Goal: Entertainment & Leisure: Consume media (video, audio)

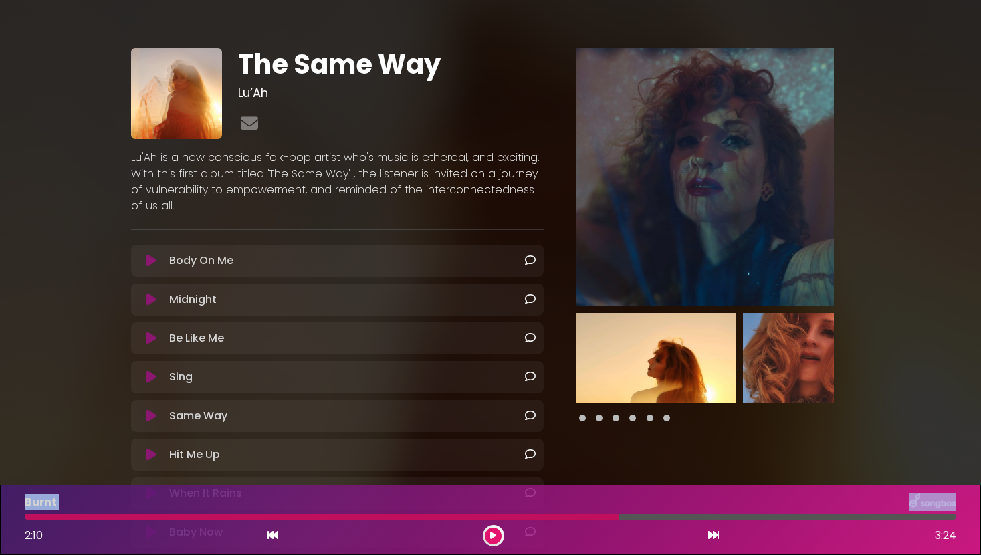
scroll to position [279, 0]
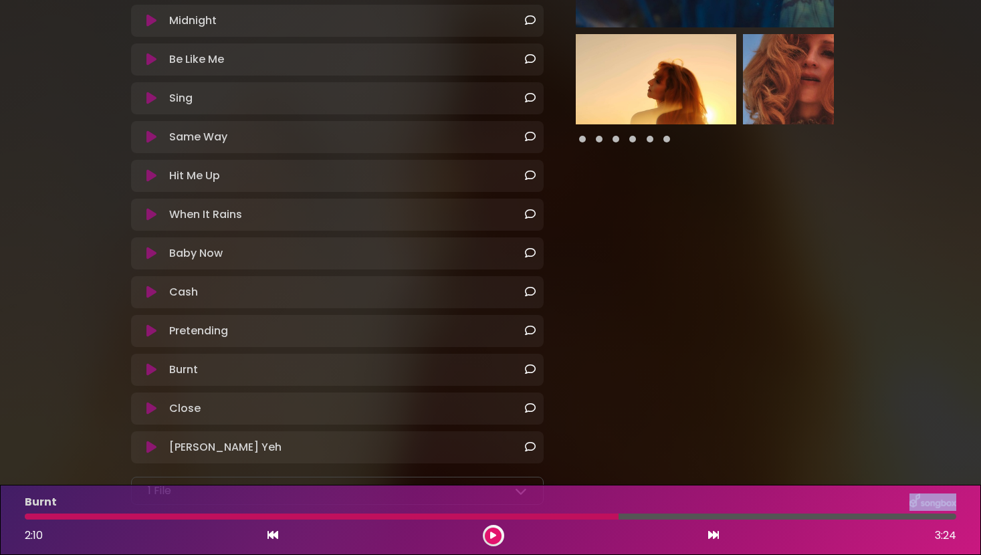
drag, startPoint x: 615, startPoint y: 518, endPoint x: 219, endPoint y: 503, distance: 396.2
click at [219, 503] on div "Burnt 2:10 3:24" at bounding box center [491, 520] width 948 height 53
drag, startPoint x: 617, startPoint y: 517, endPoint x: 515, endPoint y: 517, distance: 101.7
click at [515, 517] on div at bounding box center [322, 517] width 594 height 6
click at [482, 542] on div "2:10 3:24" at bounding box center [491, 535] width 948 height 21
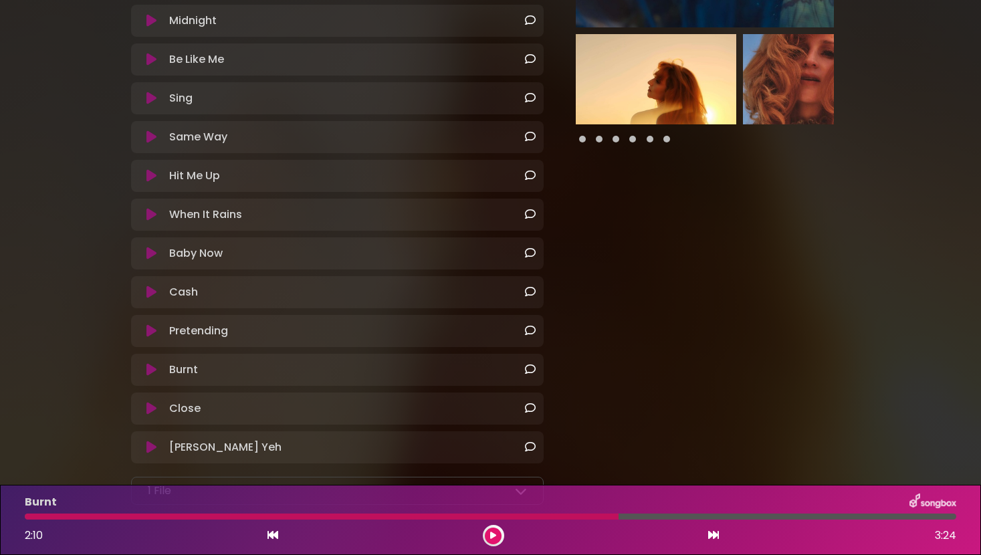
click at [151, 365] on icon at bounding box center [151, 369] width 10 height 13
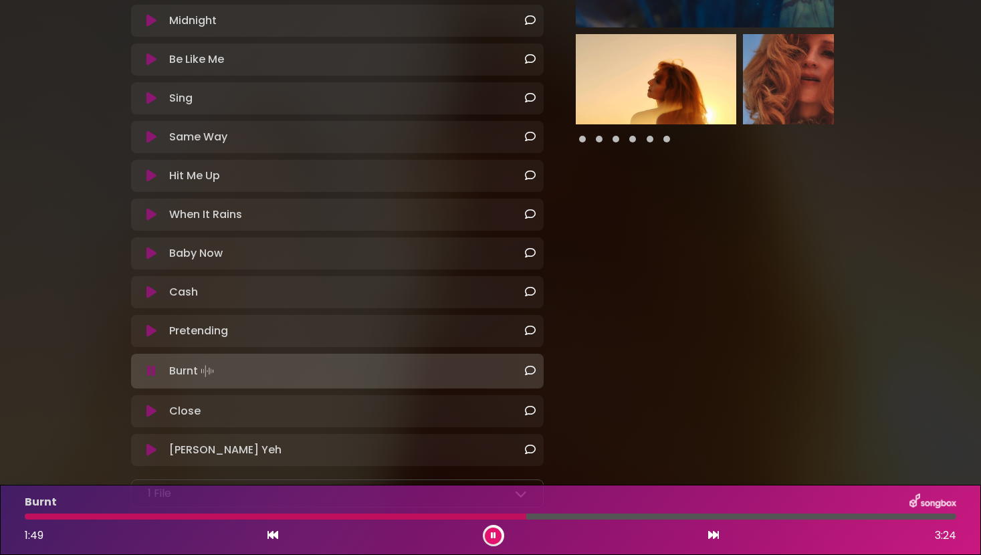
click at [274, 537] on icon at bounding box center [273, 535] width 11 height 11
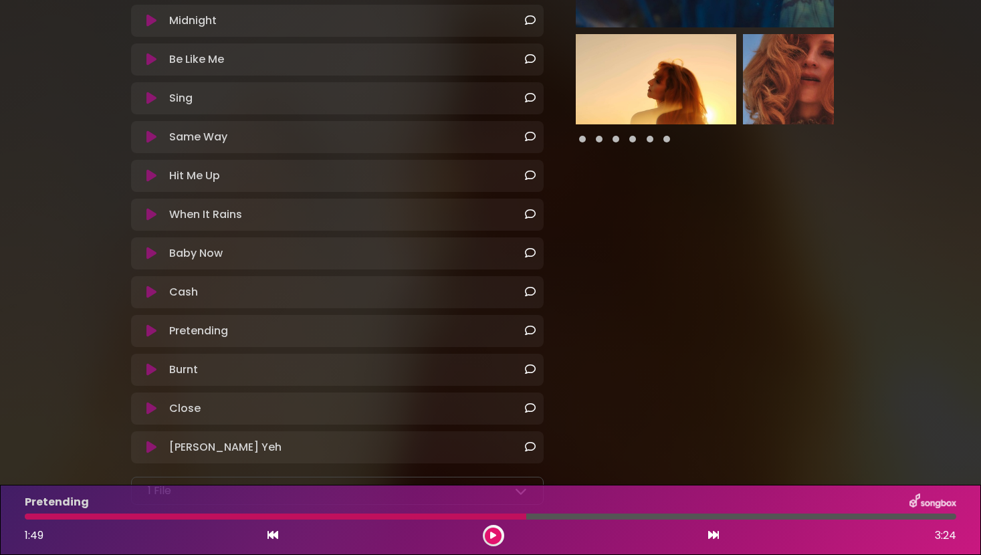
click at [274, 537] on icon at bounding box center [273, 535] width 11 height 11
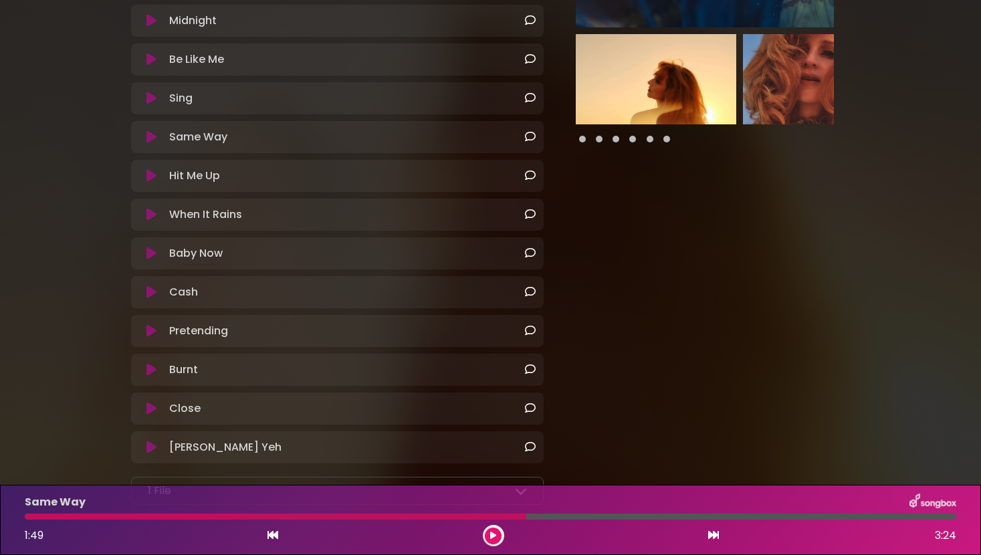
click at [148, 370] on icon at bounding box center [151, 369] width 10 height 13
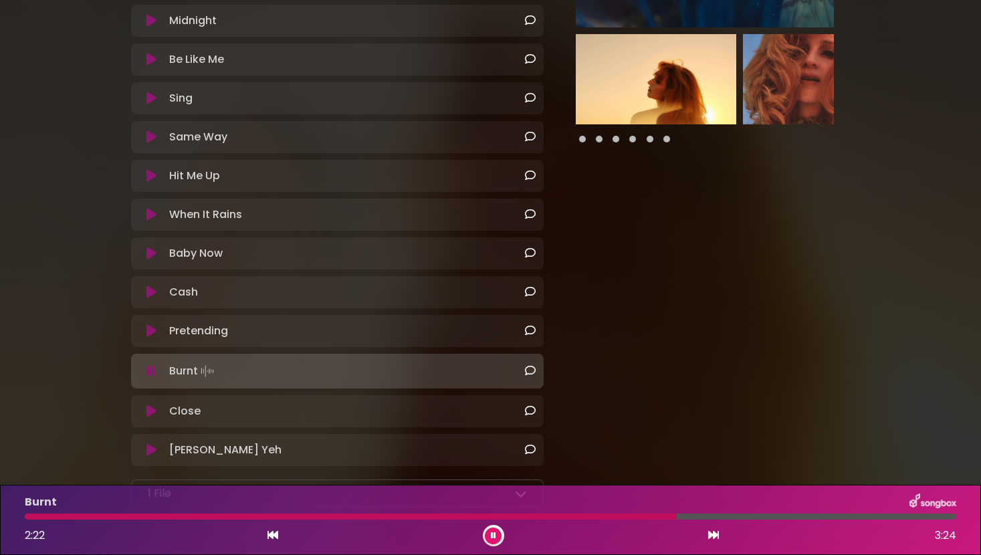
click at [494, 538] on icon at bounding box center [493, 536] width 5 height 8
